Goal: Transaction & Acquisition: Purchase product/service

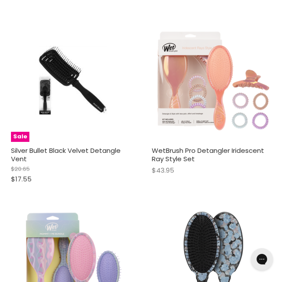
scroll to position [1606, 0]
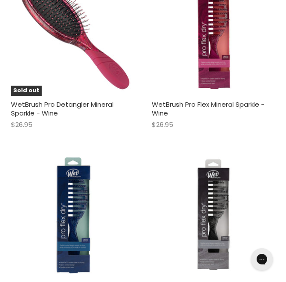
scroll to position [2569, 0]
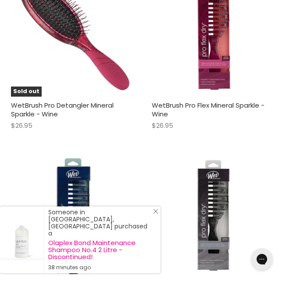
click at [156, 214] on icon "Close Icon" at bounding box center [155, 211] width 5 height 5
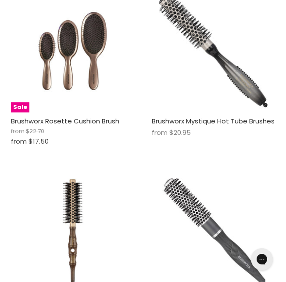
scroll to position [3833, 0]
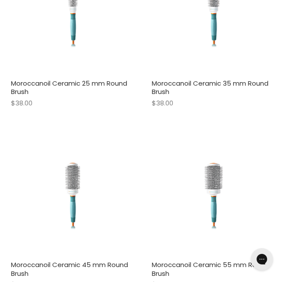
scroll to position [6208, 0]
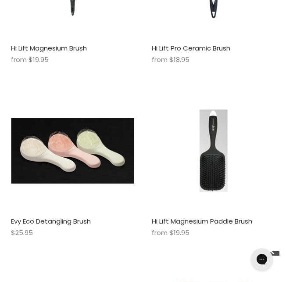
scroll to position [8100, 0]
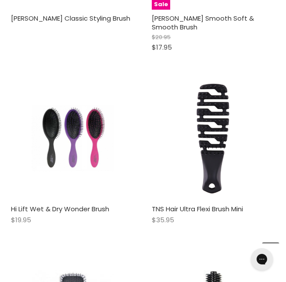
scroll to position [9718, 0]
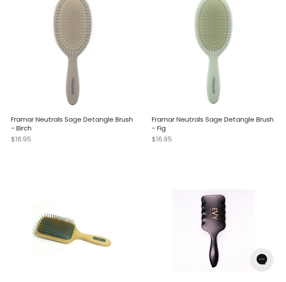
scroll to position [12274, 0]
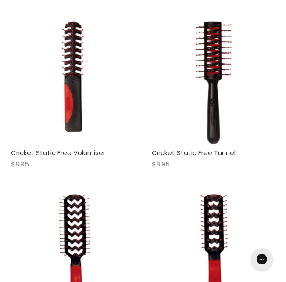
scroll to position [14694, 0]
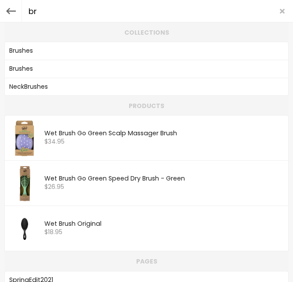
type input "b"
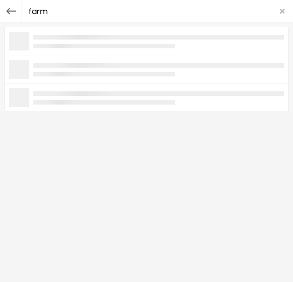
type input "farma"
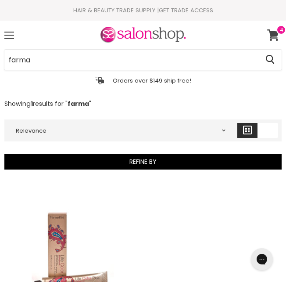
click at [272, 33] on icon at bounding box center [274, 34] width 12 height 11
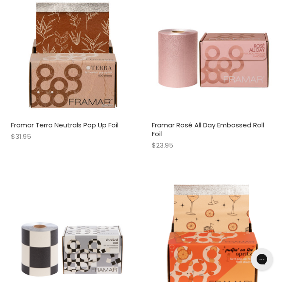
scroll to position [1986, 0]
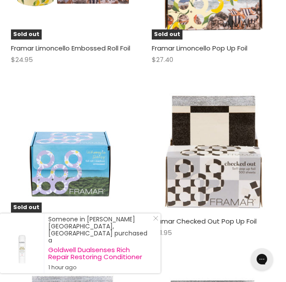
scroll to position [2628, 0]
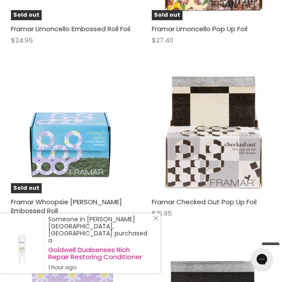
click at [155, 221] on icon "Close Icon" at bounding box center [155, 218] width 5 height 5
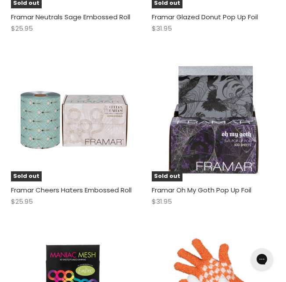
scroll to position [4095, 0]
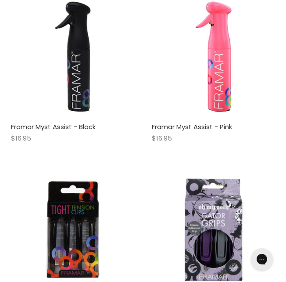
scroll to position [6277, 0]
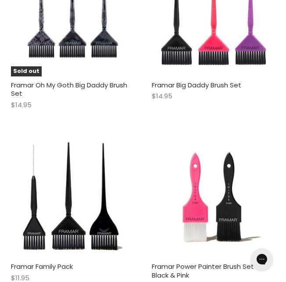
scroll to position [6673, 0]
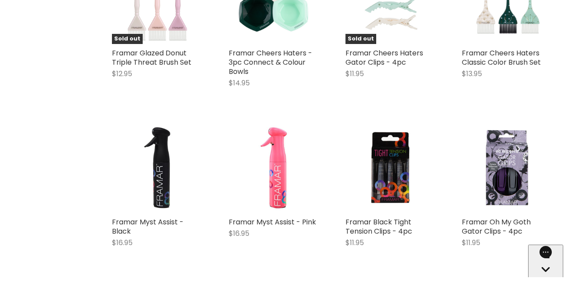
scroll to position [2881, 0]
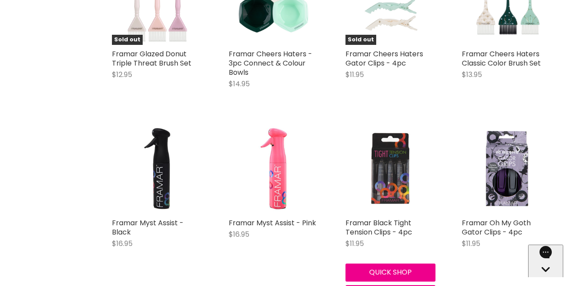
click at [286, 186] on img "Main content" at bounding box center [391, 168] width 91 height 91
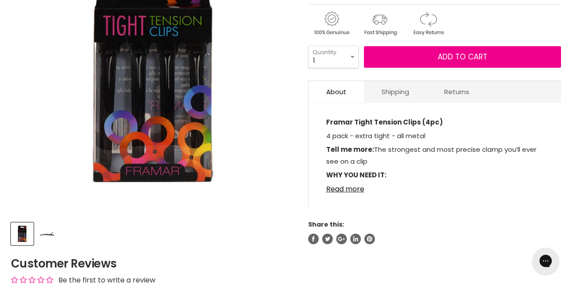
click at [52, 244] on img "Product thumbnails" at bounding box center [47, 233] width 21 height 21
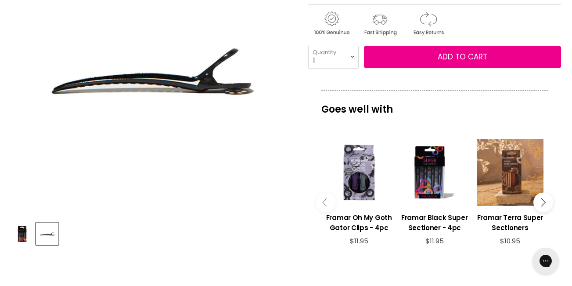
click at [506, 206] on div "Main content" at bounding box center [510, 172] width 67 height 67
